Goal: Task Accomplishment & Management: Complete application form

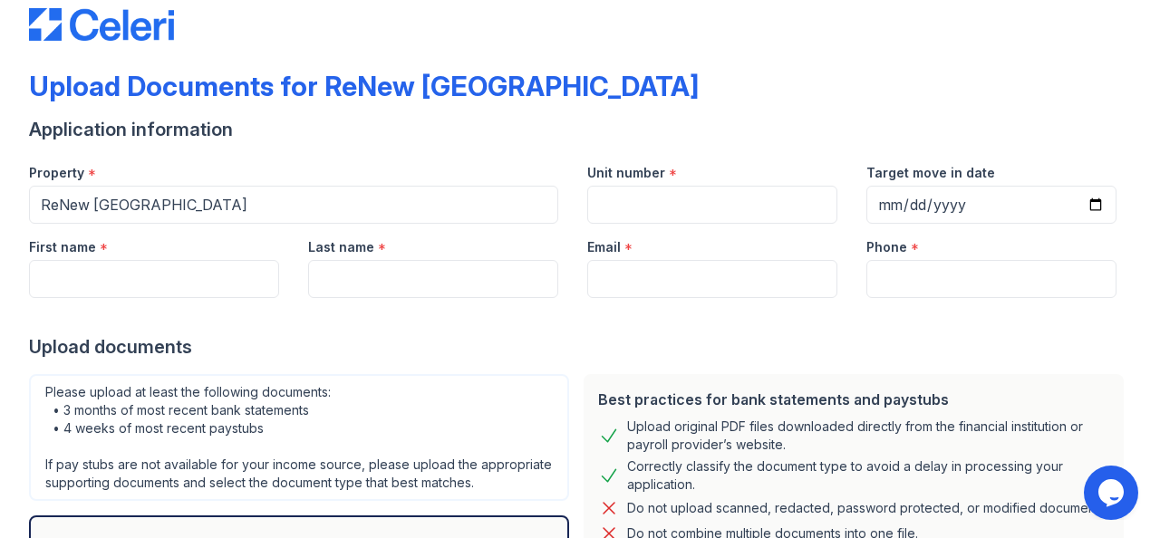
scroll to position [23, 0]
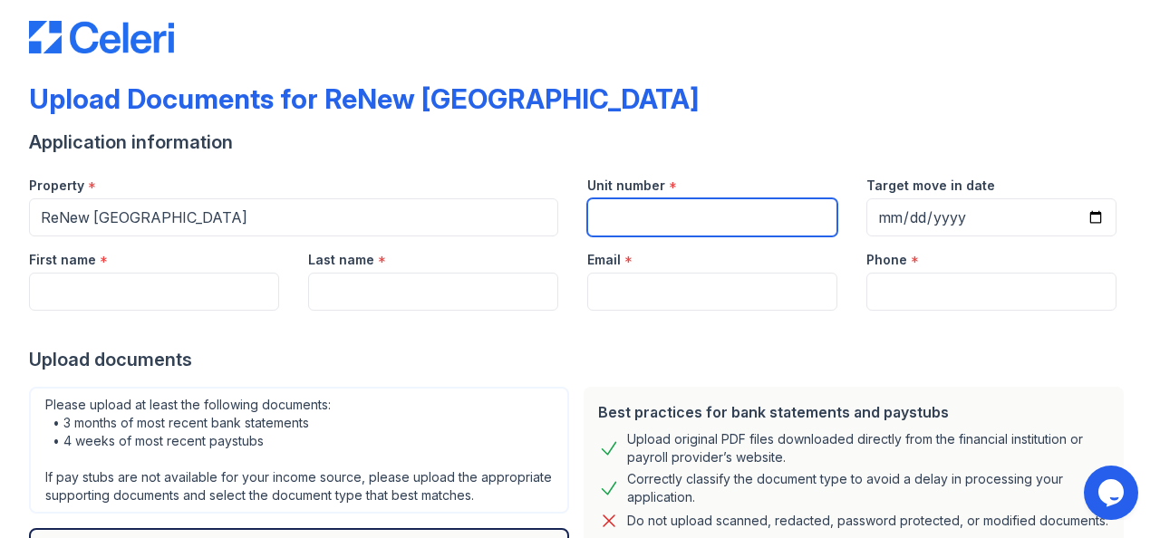
click at [677, 219] on input "Unit number" at bounding box center [712, 217] width 250 height 38
type input "1308"
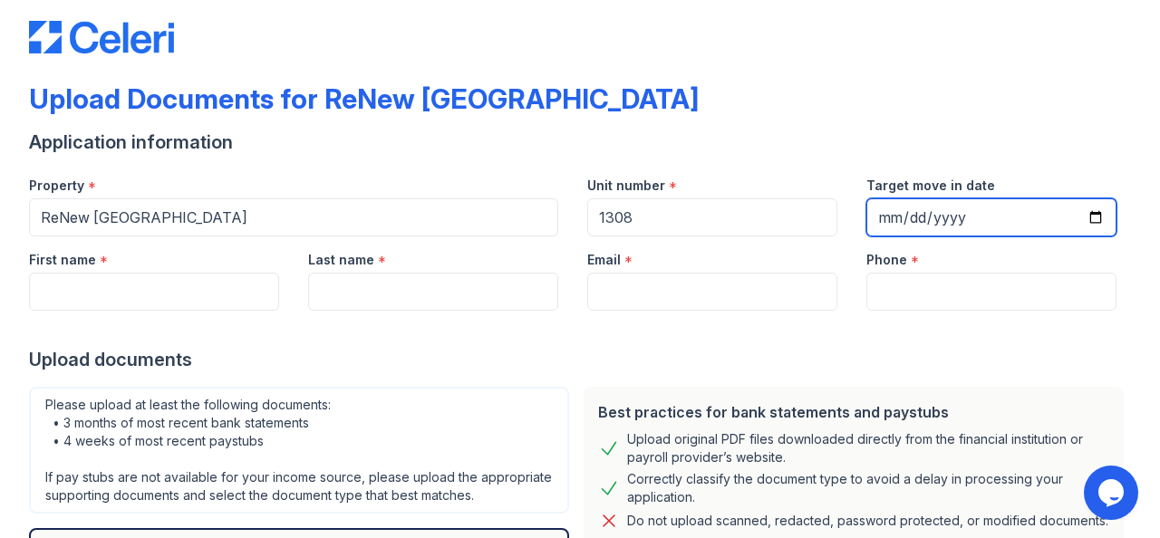
click at [909, 222] on input "Target move in date" at bounding box center [991, 217] width 250 height 38
click at [1077, 211] on input "Target move in date" at bounding box center [991, 217] width 250 height 38
type input "[DATE]"
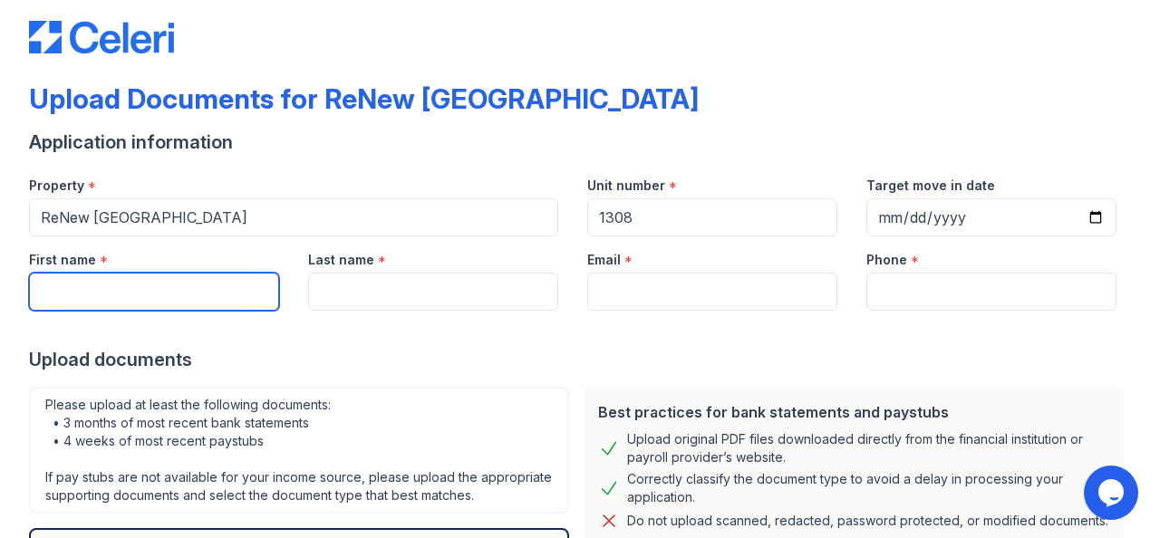
click at [178, 285] on input "First name" at bounding box center [154, 292] width 250 height 38
type input "[PERSON_NAME]"
type input "Grief Bless"
type input "[PERSON_NAME][EMAIL_ADDRESS][DOMAIN_NAME]"
type input "6304307689"
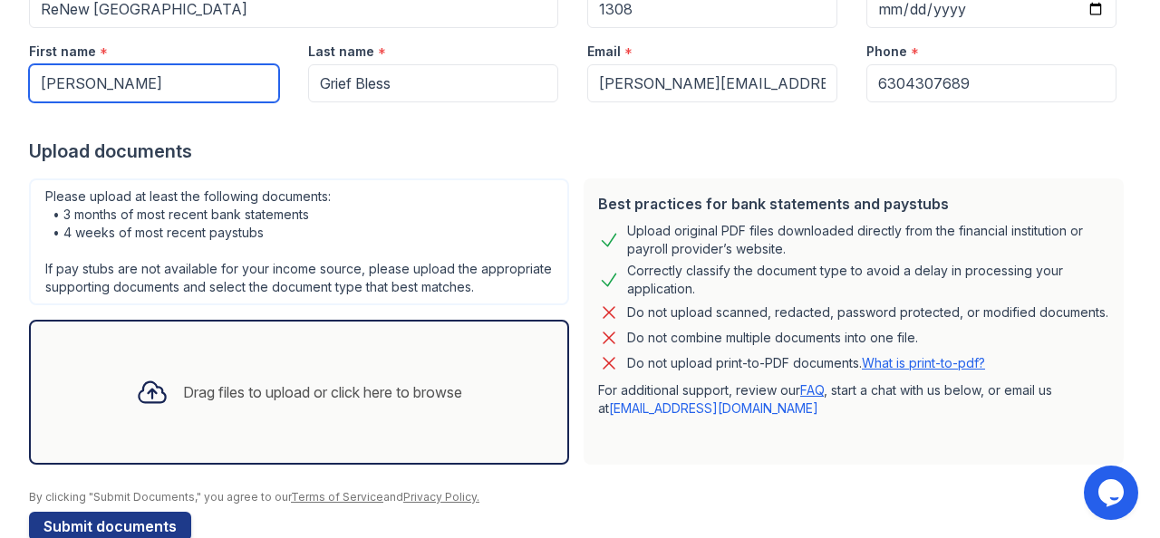
scroll to position [268, 0]
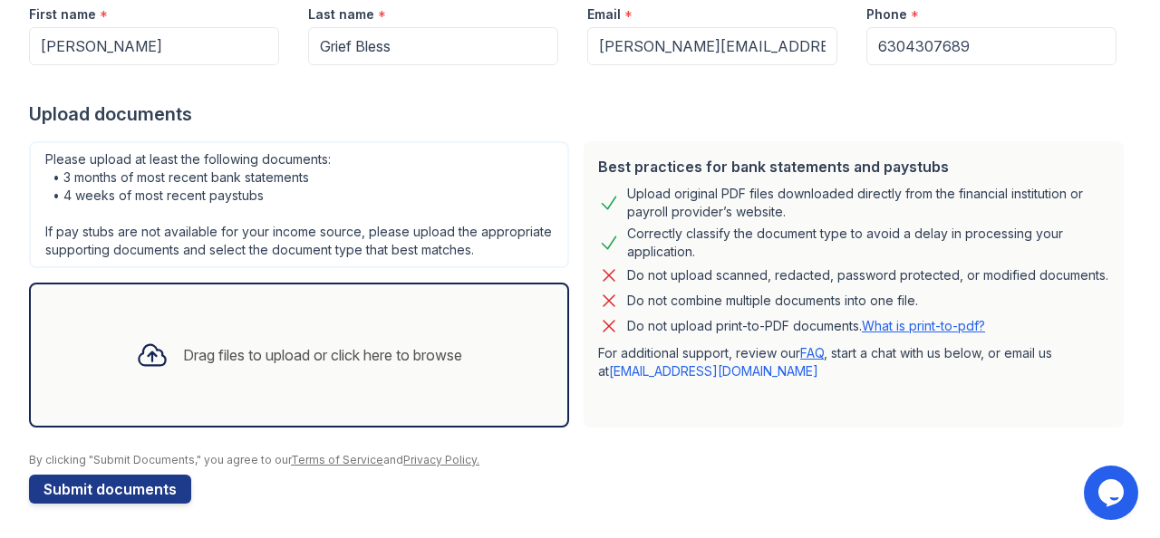
click at [370, 338] on div "Drag files to upload or click here to browse" at bounding box center [298, 355] width 355 height 62
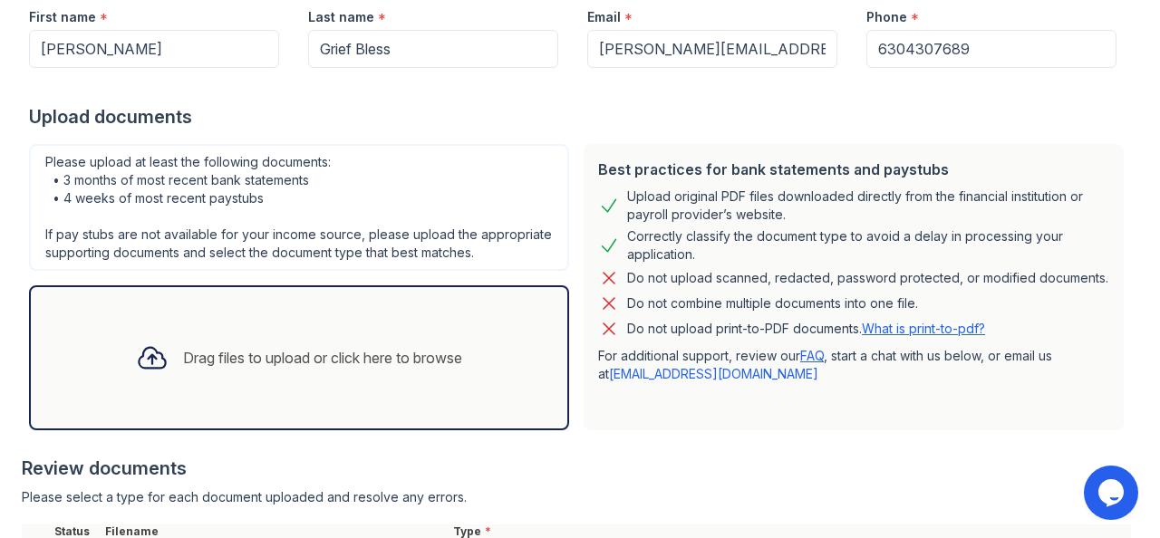
scroll to position [439, 0]
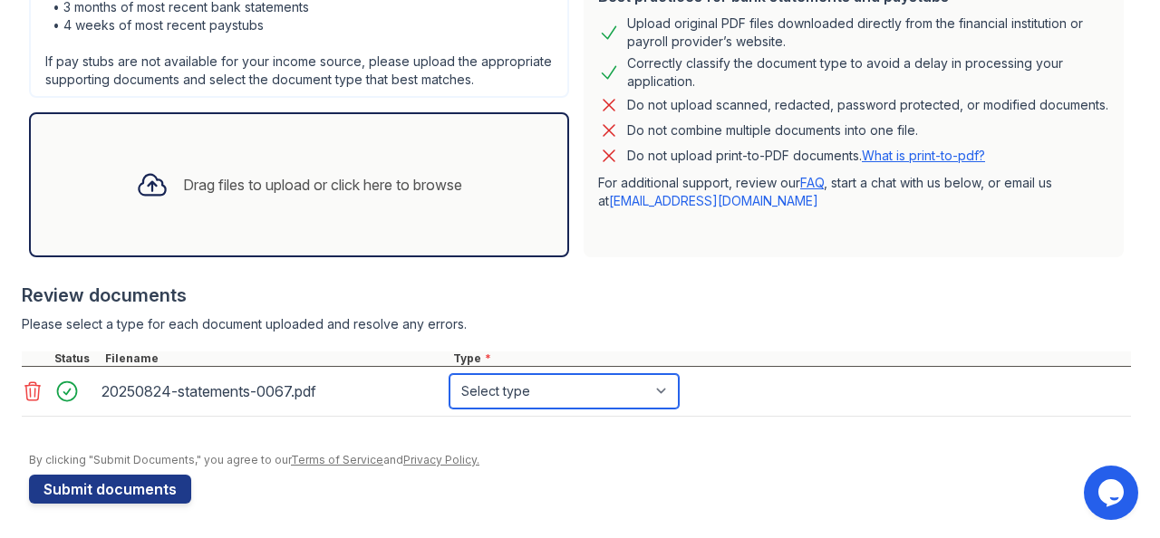
click at [666, 390] on select "Select type Paystub Bank Statement Offer Letter Tax Documents Benefit Award Let…" at bounding box center [563, 391] width 229 height 34
select select "bank_statement"
click at [449, 374] on select "Select type Paystub Bank Statement Offer Letter Tax Documents Benefit Award Let…" at bounding box center [563, 391] width 229 height 34
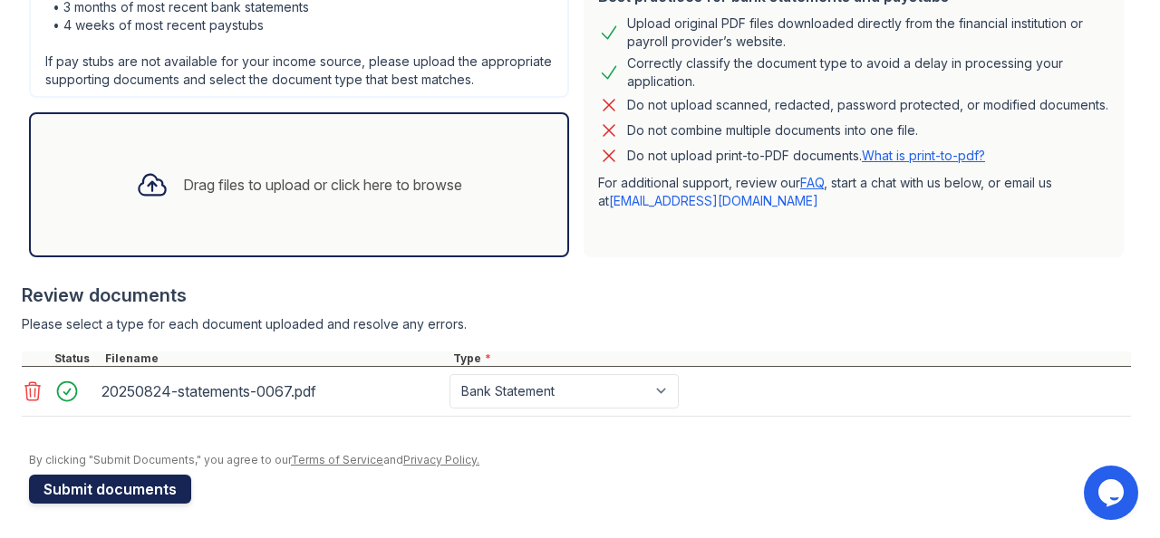
click at [111, 487] on button "Submit documents" at bounding box center [110, 489] width 162 height 29
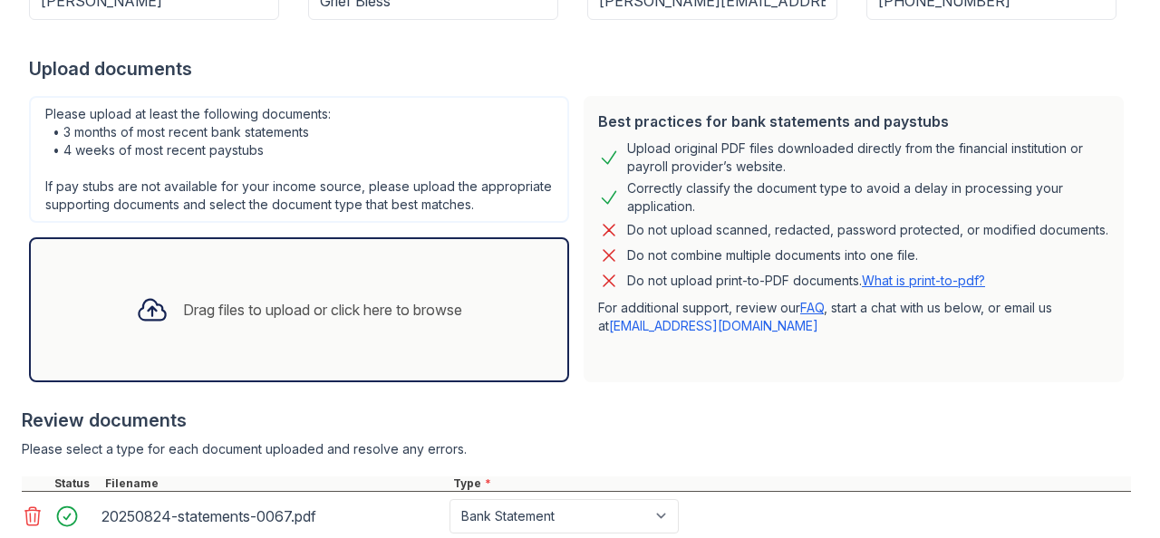
scroll to position [547, 0]
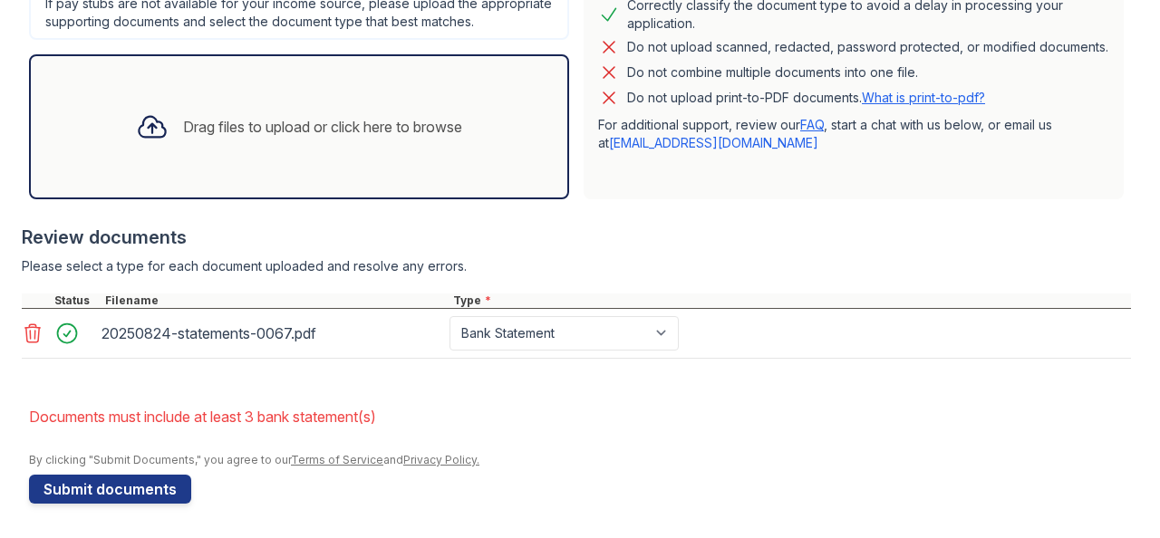
click at [303, 87] on div "Drag files to upload or click here to browse" at bounding box center [299, 126] width 540 height 145
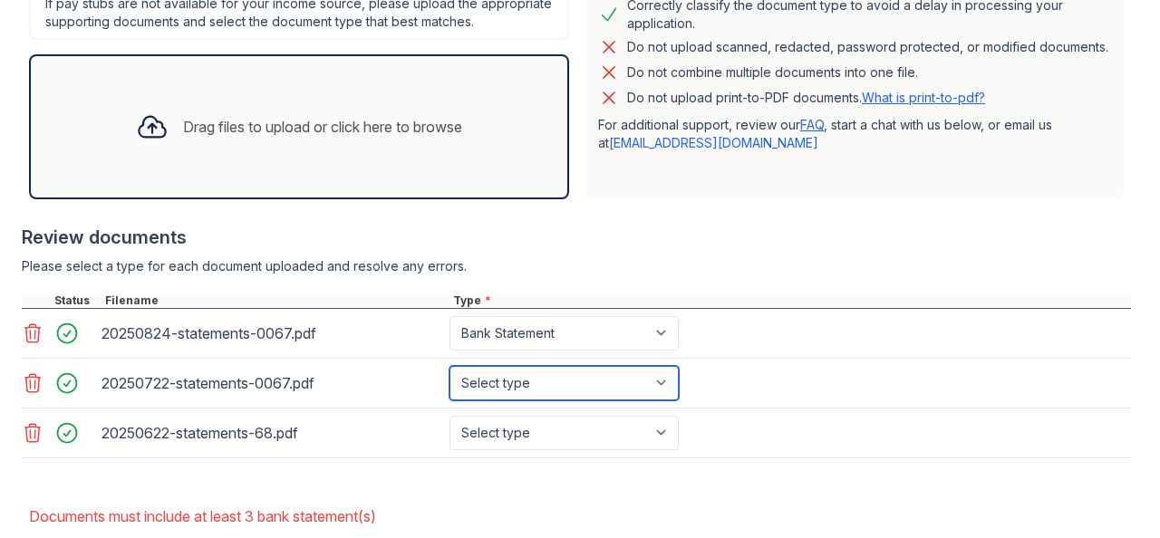
click at [670, 367] on select "Select type Paystub Bank Statement Offer Letter Tax Documents Benefit Award Let…" at bounding box center [563, 383] width 229 height 34
select select "bank_statement"
click at [449, 366] on select "Select type Paystub Bank Statement Offer Letter Tax Documents Benefit Award Let…" at bounding box center [563, 383] width 229 height 34
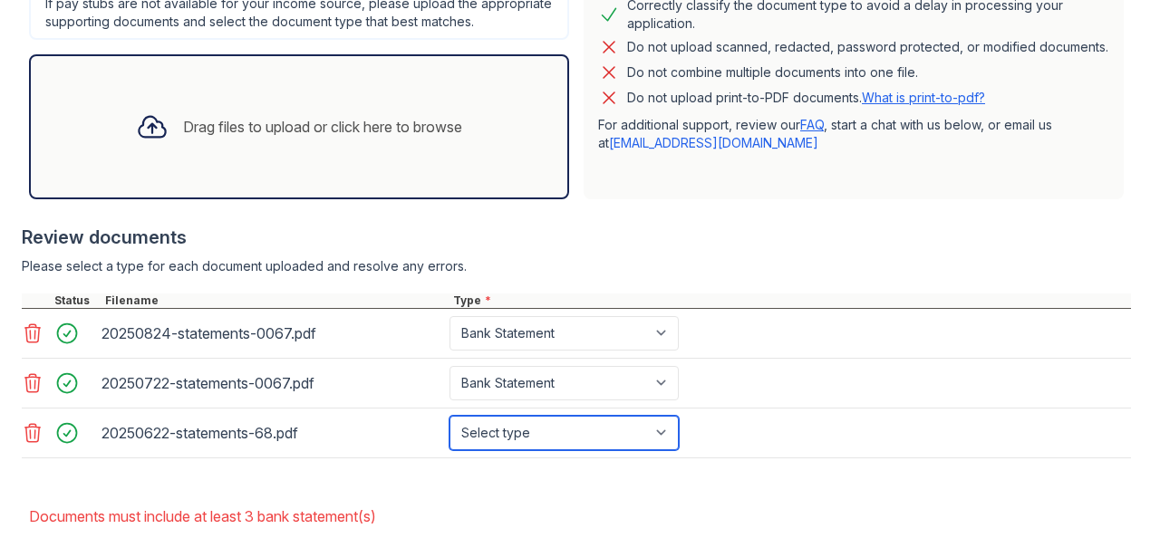
click at [670, 432] on select "Select type Paystub Bank Statement Offer Letter Tax Documents Benefit Award Let…" at bounding box center [563, 433] width 229 height 34
select select "bank_statement"
click at [449, 416] on select "Select type Paystub Bank Statement Offer Letter Tax Documents Benefit Award Let…" at bounding box center [563, 433] width 229 height 34
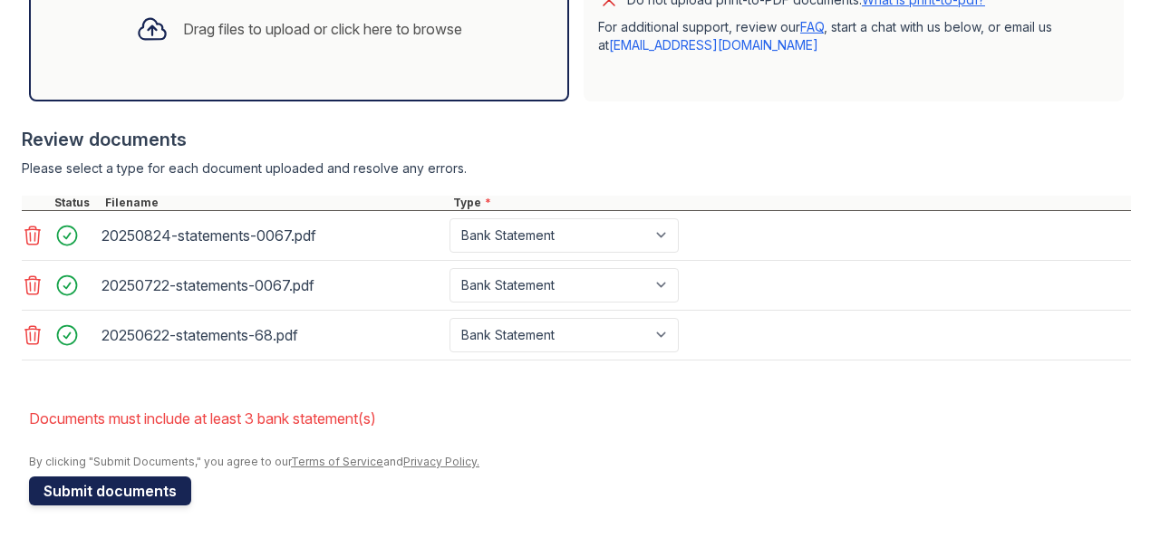
click at [135, 483] on button "Submit documents" at bounding box center [110, 491] width 162 height 29
